Goal: Navigation & Orientation: Find specific page/section

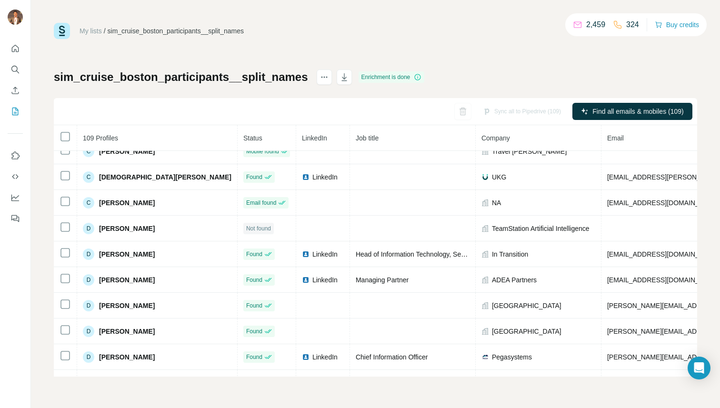
scroll to position [634, 0]
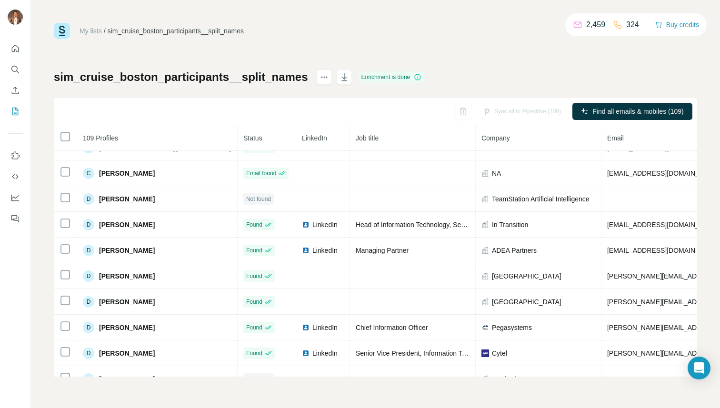
click at [91, 30] on link "My lists" at bounding box center [91, 31] width 22 height 8
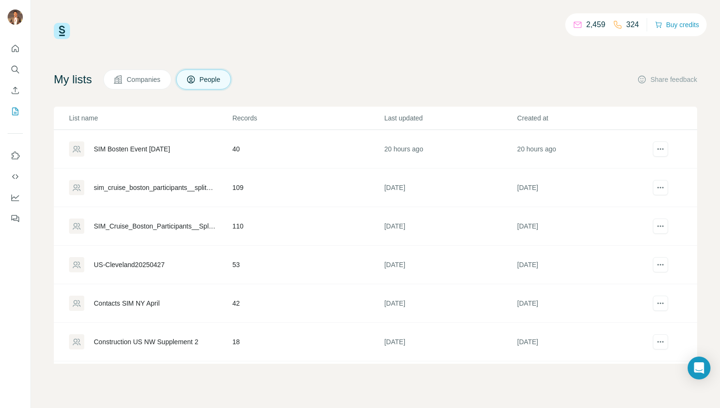
click at [132, 151] on div "SIM Bosten Event [DATE]" at bounding box center [132, 149] width 76 height 10
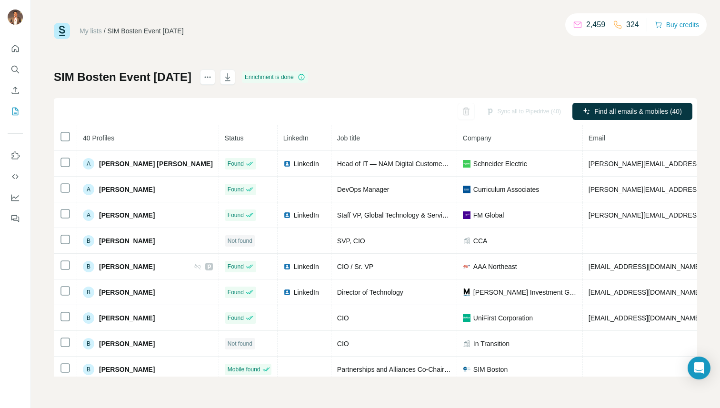
click at [90, 32] on link "My lists" at bounding box center [91, 31] width 22 height 8
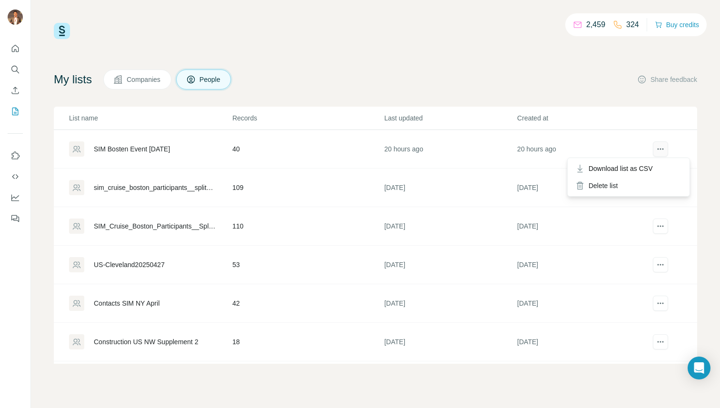
click at [663, 153] on icon "actions" at bounding box center [661, 149] width 10 height 10
click at [521, 88] on div "My lists Companies People Share feedback" at bounding box center [376, 80] width 644 height 20
